Goal: Task Accomplishment & Management: Complete application form

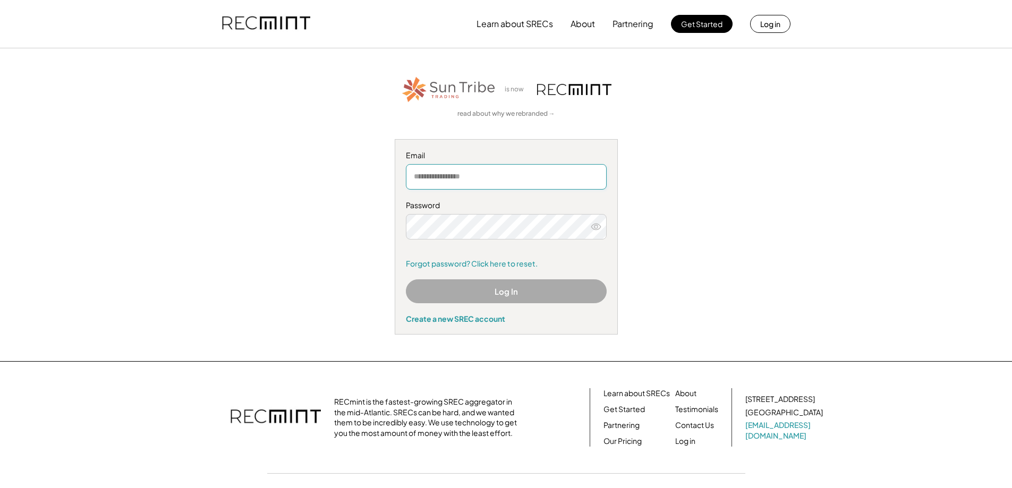
click at [452, 177] on input "email" at bounding box center [506, 177] width 201 height 26
type input "**********"
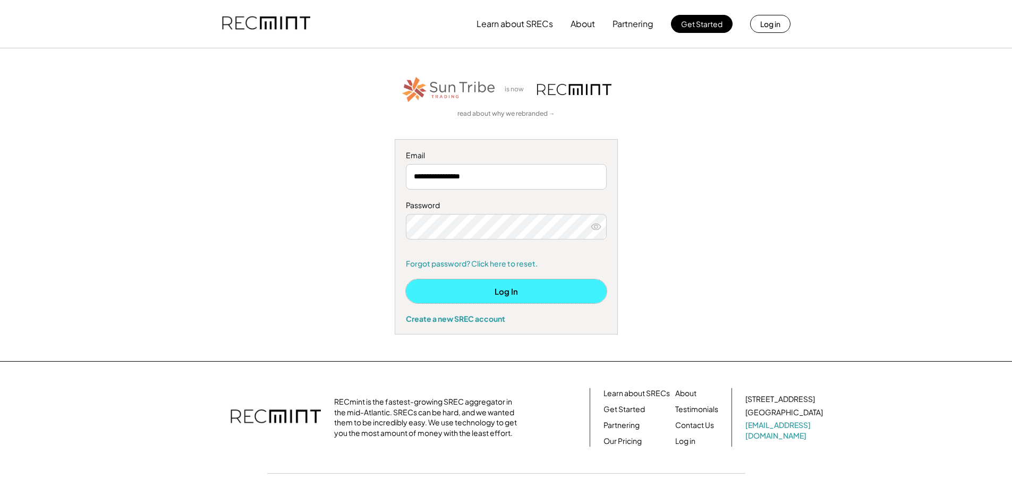
click at [501, 292] on button "Log In" at bounding box center [506, 292] width 201 height 24
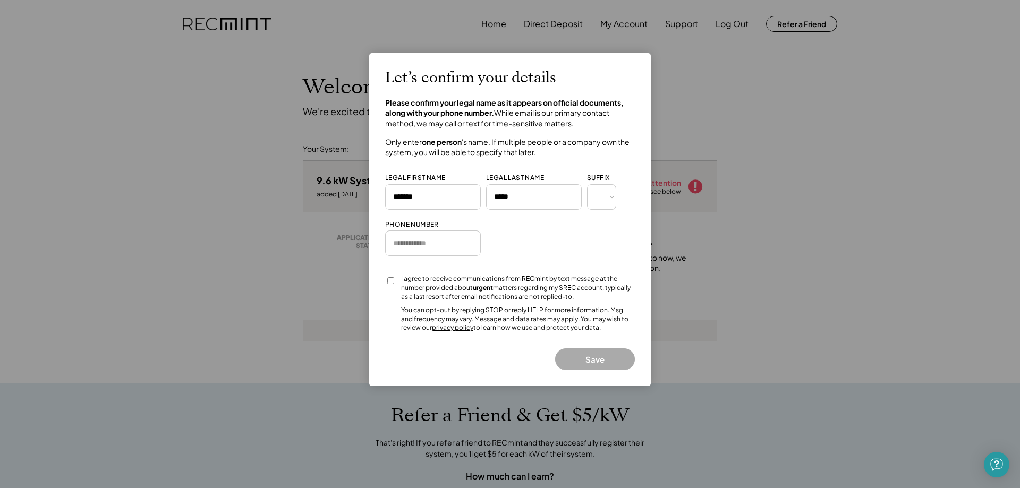
click at [412, 243] on input "input" at bounding box center [433, 244] width 96 height 26
type input "**********"
click at [582, 362] on button "Save" at bounding box center [595, 360] width 80 height 22
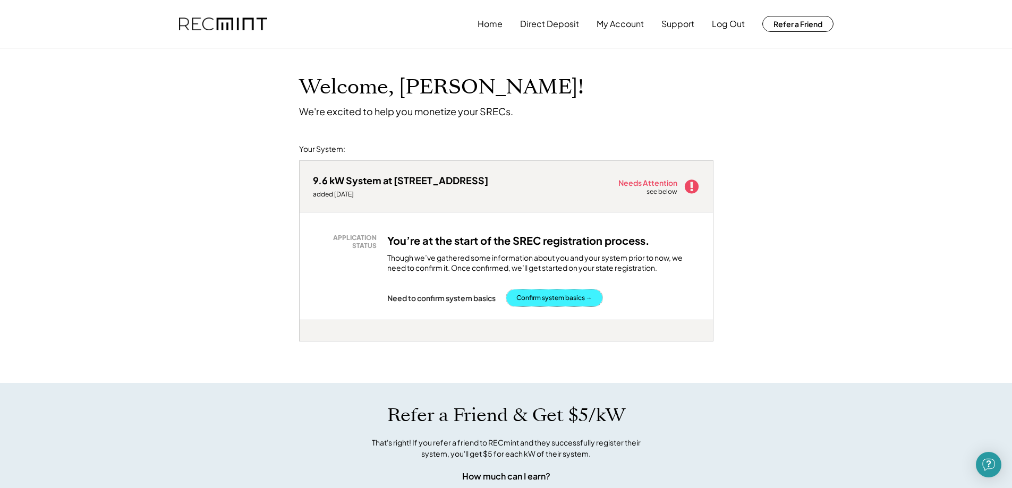
click at [545, 298] on button "Confirm system basics →" at bounding box center [554, 298] width 96 height 17
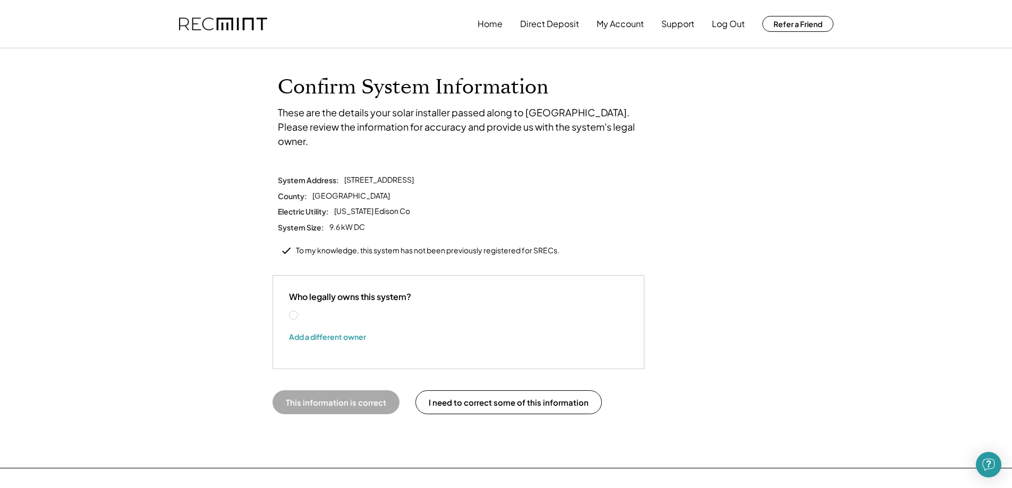
click at [300, 312] on label "Richard Price" at bounding box center [348, 315] width 96 height 7
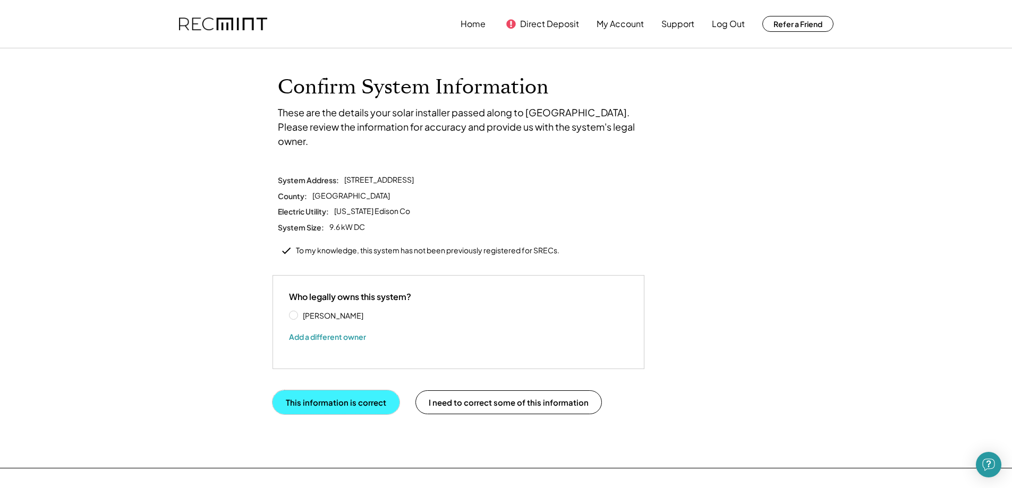
click at [363, 391] on button "This information is correct" at bounding box center [336, 403] width 127 height 24
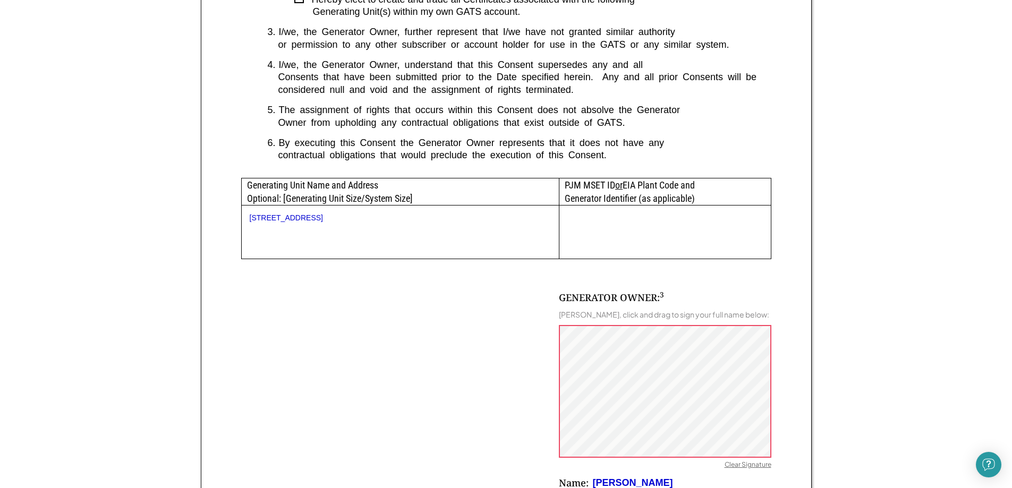
scroll to position [585, 0]
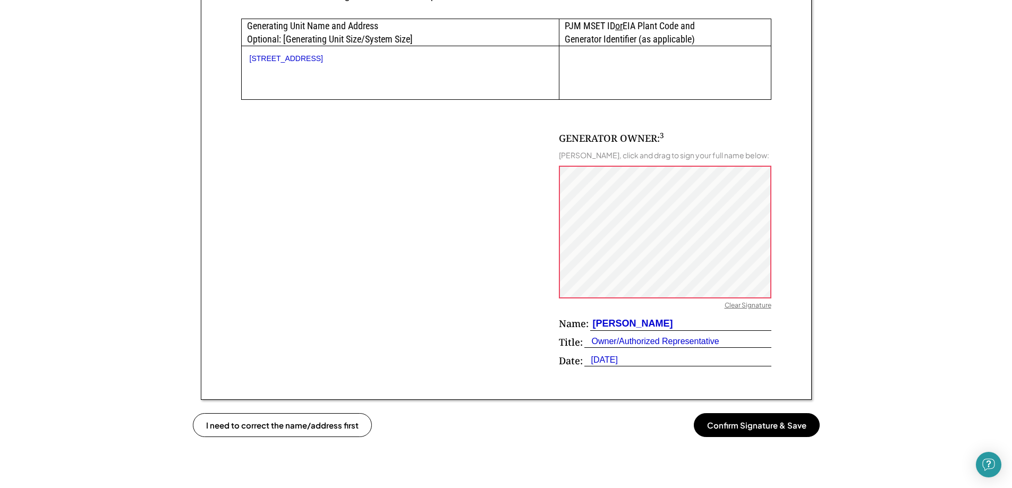
click at [707, 427] on button "Confirm Signature & Save" at bounding box center [757, 425] width 126 height 24
